Goal: Information Seeking & Learning: Learn about a topic

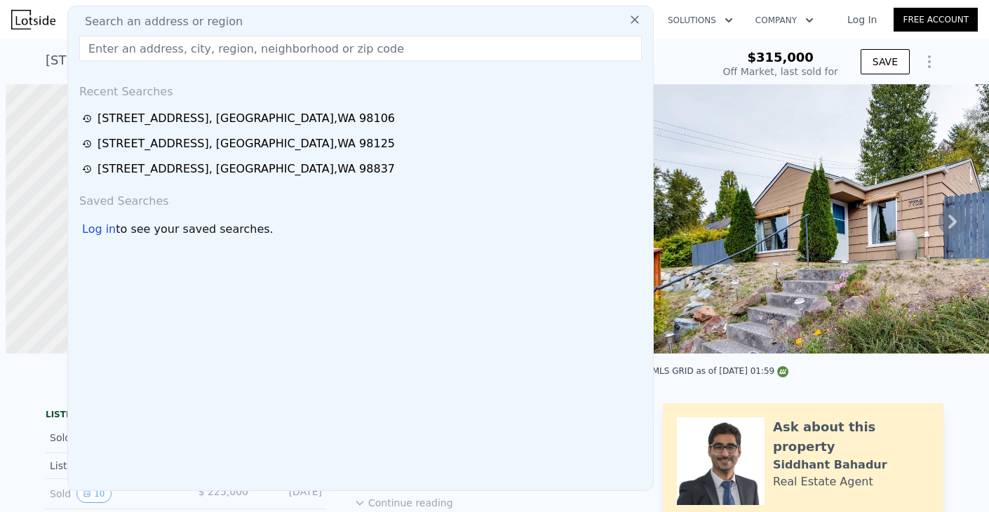
click at [401, 15] on div "Search an address or region" at bounding box center [361, 21] width 574 height 17
click at [340, 31] on div "Search an address or region Recent Searches [STREET_ADDRESS][GEOGRAPHIC_DATA][S…" at bounding box center [360, 248] width 586 height 485
type input "1"
type input "6500"
checkbox input "true"
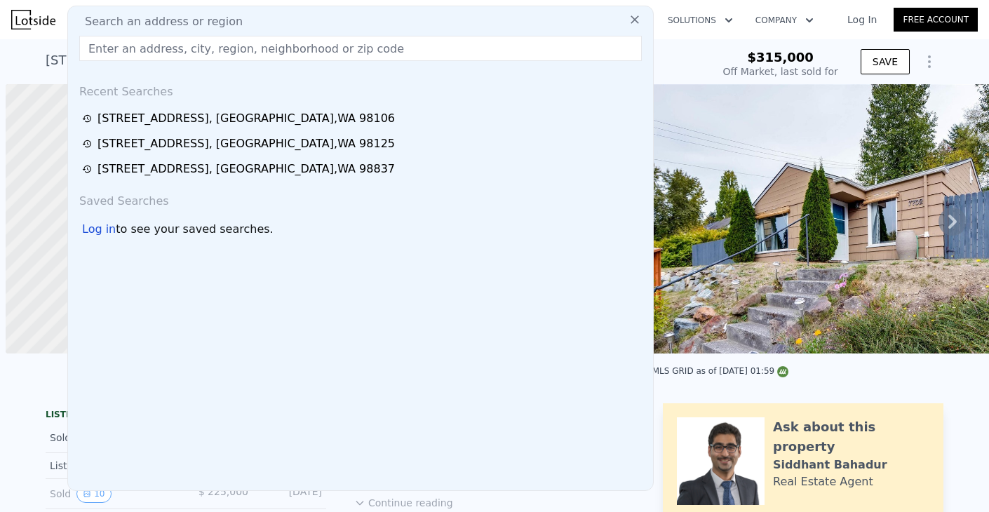
type input "$ 591,000"
type input "$ 211,525"
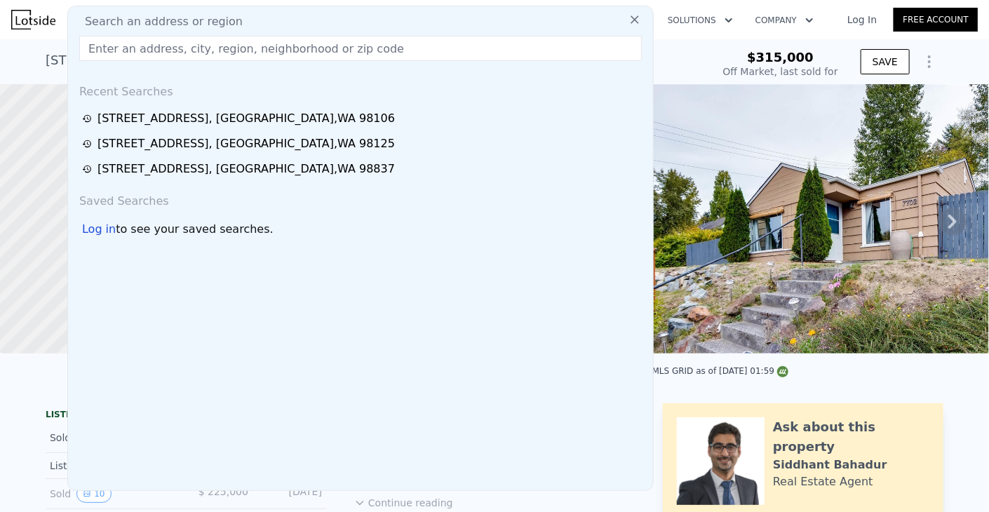
click at [212, 20] on span "Search an address or region" at bounding box center [158, 21] width 169 height 17
click at [214, 46] on input "text" at bounding box center [360, 48] width 563 height 25
paste input "[STREET_ADDRESS]"
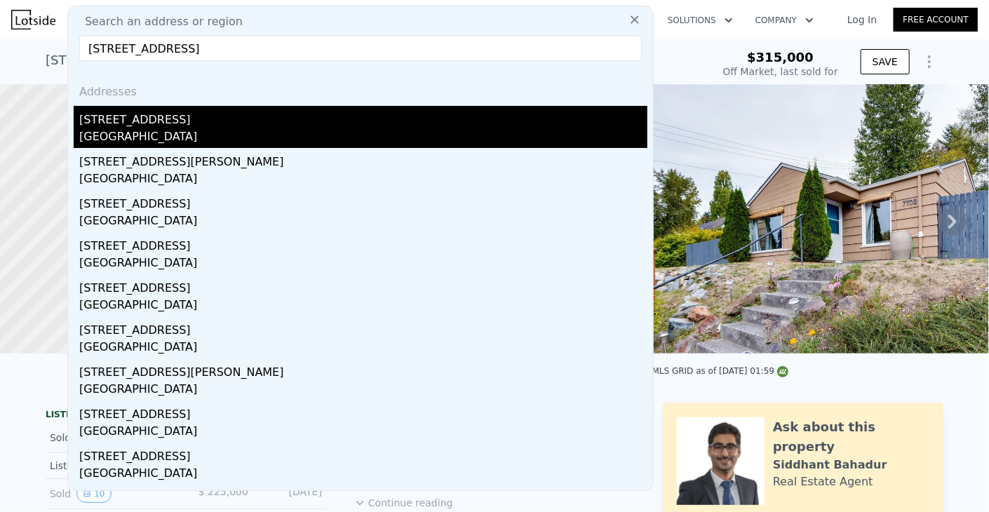
type input "[STREET_ADDRESS]"
click at [156, 114] on div "[STREET_ADDRESS]" at bounding box center [363, 117] width 568 height 22
